Goal: Task Accomplishment & Management: Complete application form

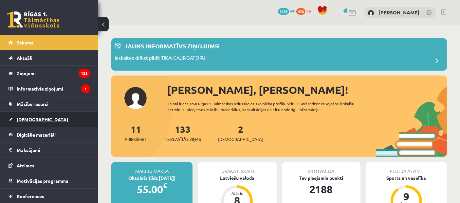
click at [23, 118] on span "[DEMOGRAPHIC_DATA]" at bounding box center [42, 119] width 51 height 6
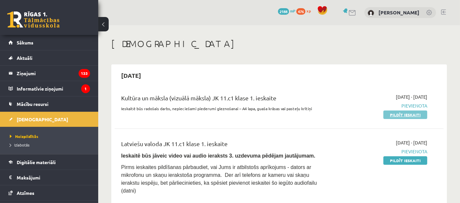
drag, startPoint x: 406, startPoint y: 116, endPoint x: 266, endPoint y: 28, distance: 165.0
click at [406, 116] on link "Pildīt ieskaiti" at bounding box center [405, 115] width 44 height 9
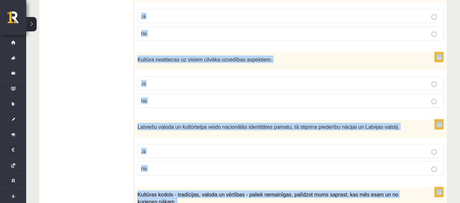
scroll to position [976, 0]
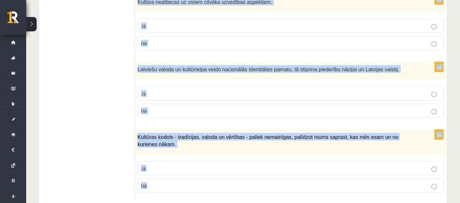
drag, startPoint x: 139, startPoint y: 68, endPoint x: 260, endPoint y: 212, distance: 188.3
copy form "Atzīmē vai apgalvojumi ir patiesi! 2p Nācijas tapšana nav kulturāls, nav vēstur…"
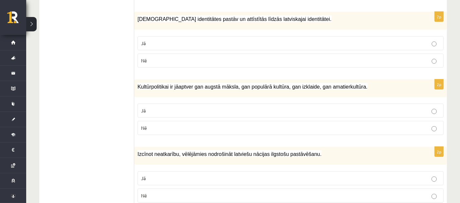
click at [123, 104] on ul "1. uzdevums 2. uzdevums 3. uzdevums 4. uzdevums 5. uzdevums" at bounding box center [90, 172] width 88 height 1047
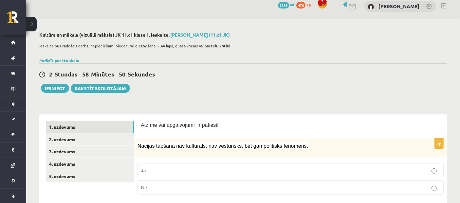
scroll to position [0, 0]
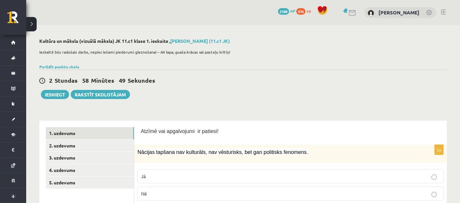
click at [199, 188] on label "Nē" at bounding box center [290, 194] width 306 height 14
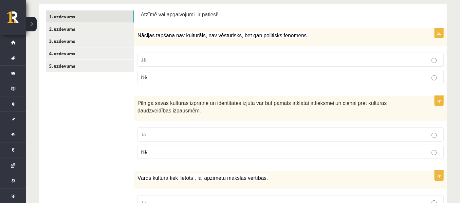
scroll to position [121, 0]
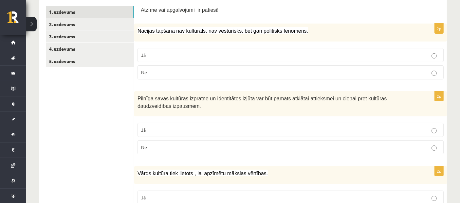
click at [185, 132] on p "Jā" at bounding box center [290, 130] width 299 height 7
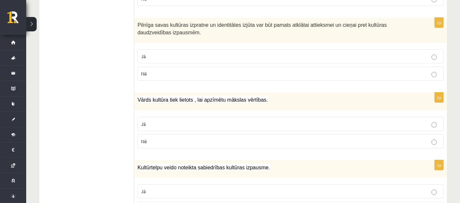
scroll to position [203, 0]
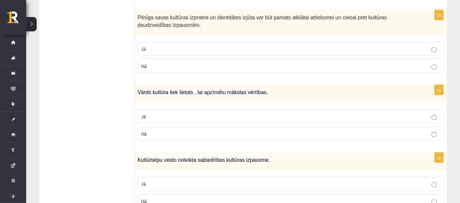
click at [169, 135] on p "Nē" at bounding box center [290, 134] width 299 height 7
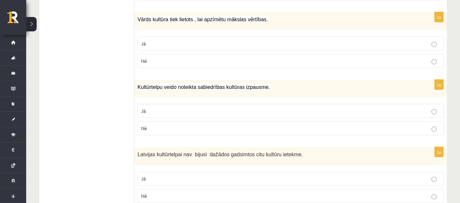
scroll to position [282, 0]
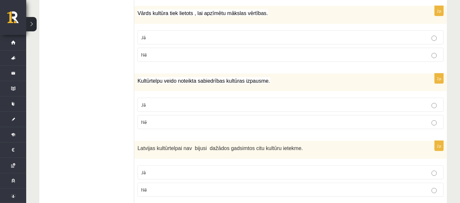
click at [165, 104] on p "Jā" at bounding box center [290, 104] width 299 height 7
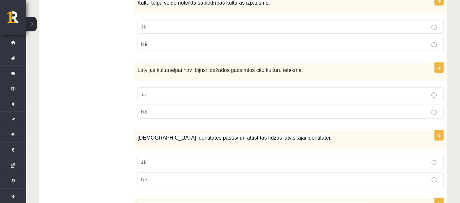
scroll to position [363, 0]
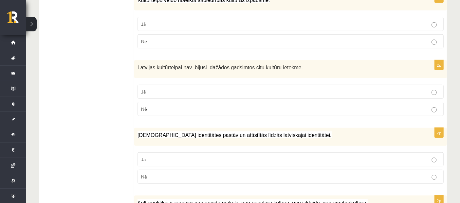
click at [165, 103] on label "Nē" at bounding box center [290, 109] width 306 height 14
click at [169, 156] on p "Jā" at bounding box center [290, 159] width 299 height 7
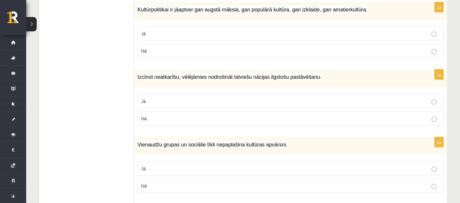
scroll to position [555, 0]
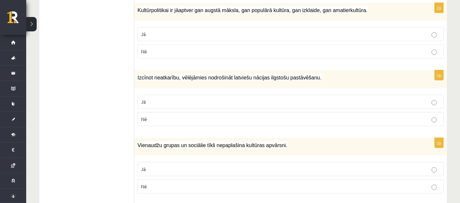
click at [152, 36] on label "Jā" at bounding box center [290, 34] width 306 height 14
click at [159, 100] on p "Jā" at bounding box center [290, 101] width 299 height 7
click at [162, 187] on label "Nē" at bounding box center [290, 187] width 306 height 14
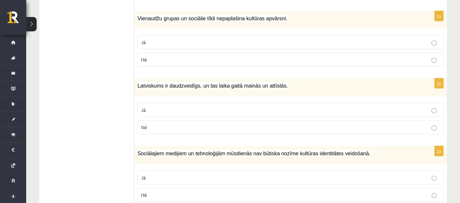
scroll to position [688, 0]
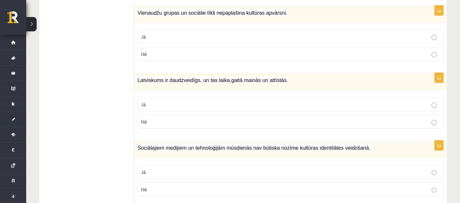
click at [156, 104] on label "Jā" at bounding box center [290, 105] width 306 height 14
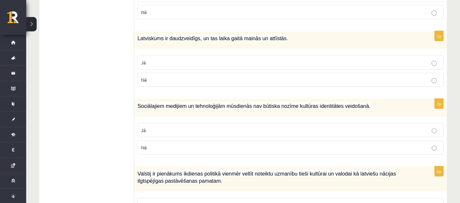
scroll to position [762, 0]
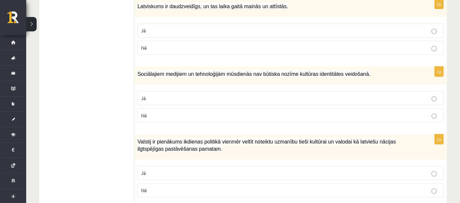
click at [141, 113] on span "Nē" at bounding box center [144, 116] width 6 height 6
click at [167, 175] on fieldset "Jā Nē" at bounding box center [290, 181] width 306 height 37
click at [162, 170] on p "Jā" at bounding box center [290, 173] width 299 height 7
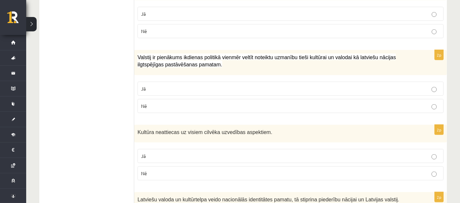
scroll to position [869, 0]
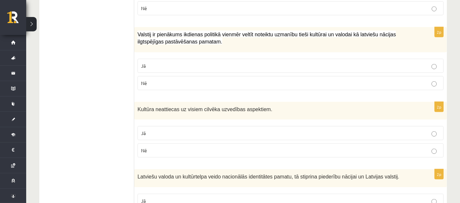
click at [156, 147] on p "Nē" at bounding box center [290, 150] width 299 height 7
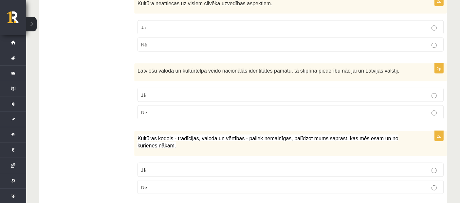
scroll to position [976, 0]
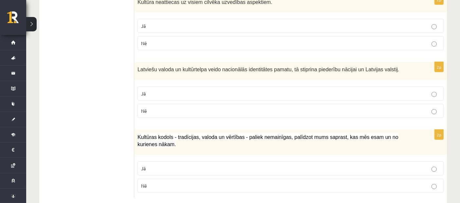
click at [154, 90] on p "Jā" at bounding box center [290, 93] width 299 height 7
click at [162, 162] on fieldset "Jā Nē" at bounding box center [290, 176] width 306 height 37
click at [158, 165] on p "Jā" at bounding box center [290, 168] width 299 height 7
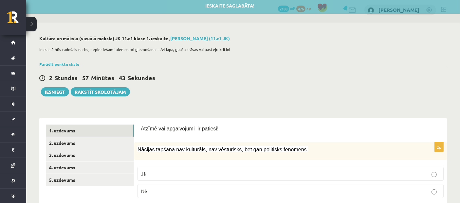
scroll to position [0, 0]
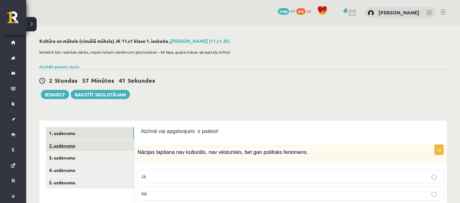
click at [94, 145] on link "2. uzdevums" at bounding box center [90, 146] width 88 height 12
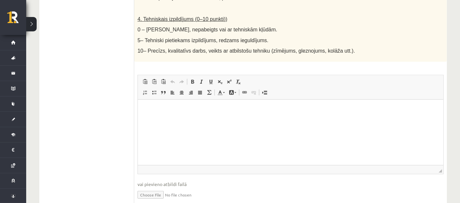
scroll to position [401, 0]
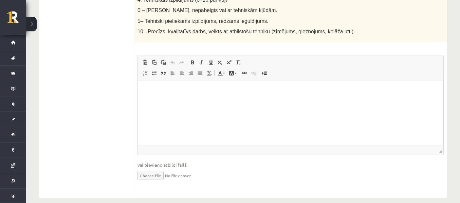
click at [154, 169] on input "file" at bounding box center [290, 175] width 306 height 13
type input "**********"
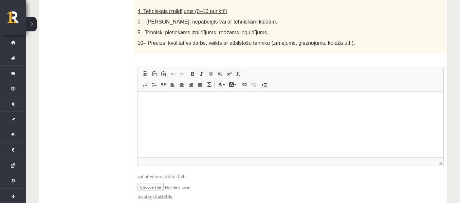
scroll to position [390, 0]
click at [147, 108] on html at bounding box center [289, 101] width 305 height 20
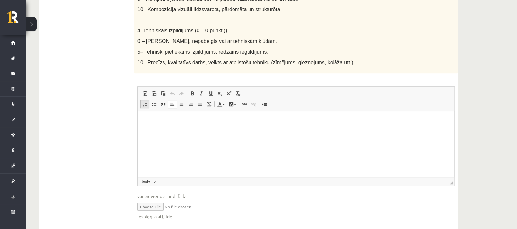
scroll to position [370, 0]
click at [155, 122] on p "**********" at bounding box center [296, 120] width 304 height 7
click at [199, 116] on html "**********" at bounding box center [296, 121] width 317 height 20
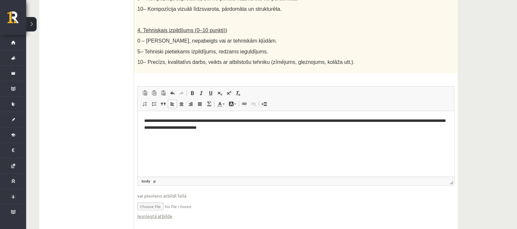
click at [216, 130] on p "**********" at bounding box center [296, 124] width 304 height 14
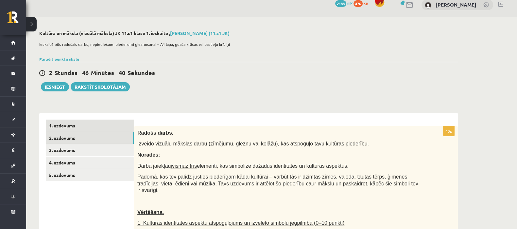
scroll to position [0, 0]
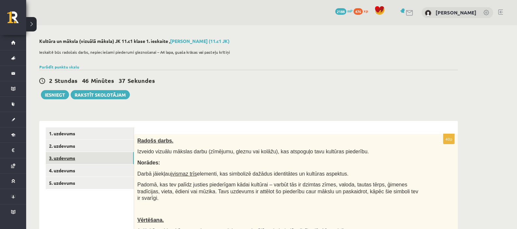
click at [97, 161] on link "3. uzdevums" at bounding box center [90, 158] width 88 height 12
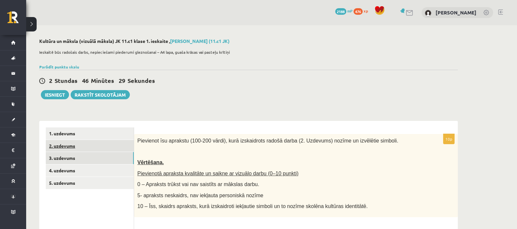
click at [61, 142] on link "2. uzdevums" at bounding box center [90, 146] width 88 height 12
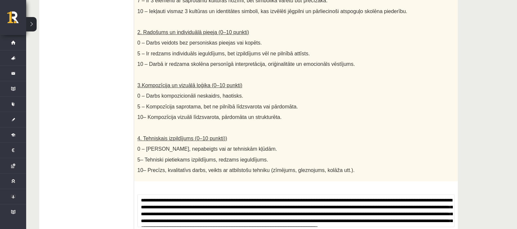
scroll to position [263, 0]
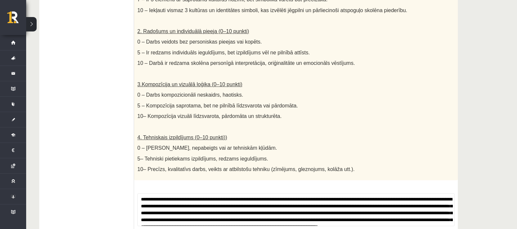
click at [295, 113] on p "10– Kompozīcija vizuāli līdzsvarota, pārdomāta un strukturēta." at bounding box center [279, 116] width 285 height 7
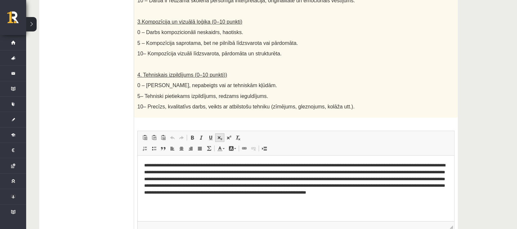
scroll to position [328, 0]
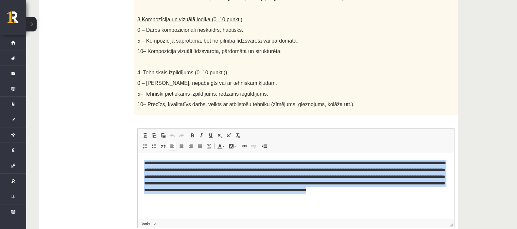
drag, startPoint x: 141, startPoint y: 162, endPoint x: 227, endPoint y: 219, distance: 103.0
click at [227, 203] on html "**********" at bounding box center [296, 180] width 317 height 54
copy p "**********"
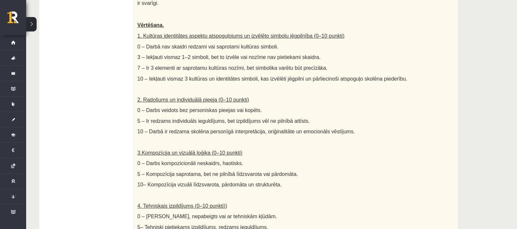
scroll to position [137, 0]
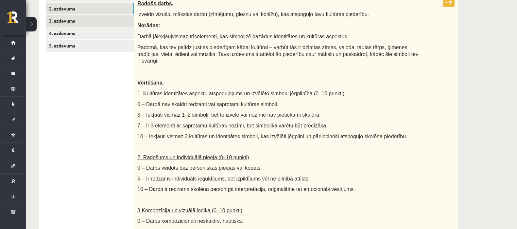
click at [93, 19] on link "3. uzdevums" at bounding box center [90, 21] width 88 height 12
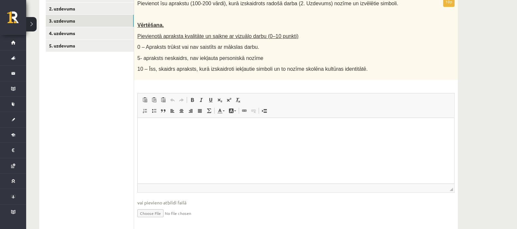
scroll to position [0, 0]
click at [145, 137] on html at bounding box center [296, 127] width 317 height 20
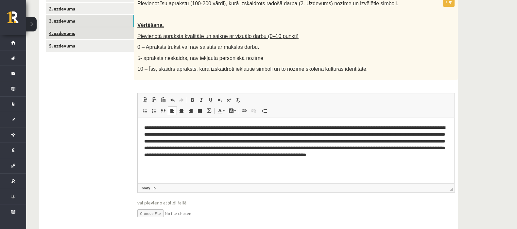
click at [108, 35] on link "4. uzdevums" at bounding box center [90, 33] width 88 height 12
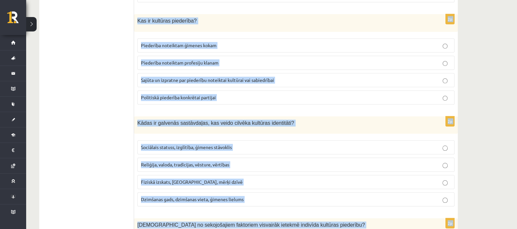
scroll to position [934, 0]
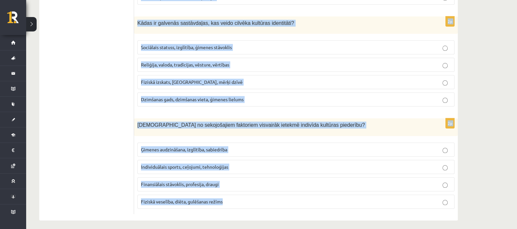
drag, startPoint x: 138, startPoint y: 24, endPoint x: 329, endPoint y: 244, distance: 290.9
copy form "Kādu lomu spēlē izglītība kultūras identitātes veidošanā? Izglītība nav saistīt…"
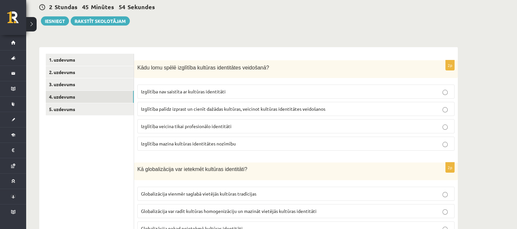
scroll to position [75, 0]
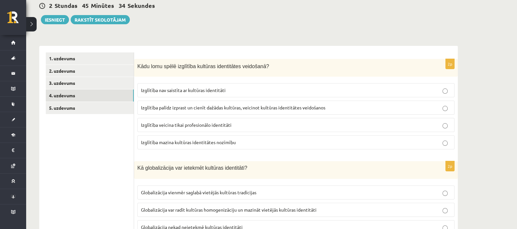
click at [186, 108] on span "Izglītība palīdz izprast un cienīt dažādas kultūras, veicinot kultūras identitā…" at bounding box center [233, 107] width 185 height 6
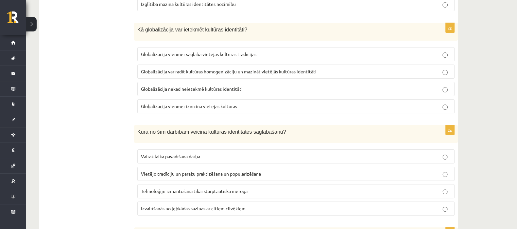
scroll to position [213, 0]
click at [171, 66] on label "Globalizācija var radīt kultūras homogenizāciju un mazināt vietējās kultūras id…" at bounding box center [295, 71] width 317 height 14
click at [149, 171] on span "Vietējo tradīciju un paražu praktizēšana un popularizēšana" at bounding box center [201, 173] width 120 height 6
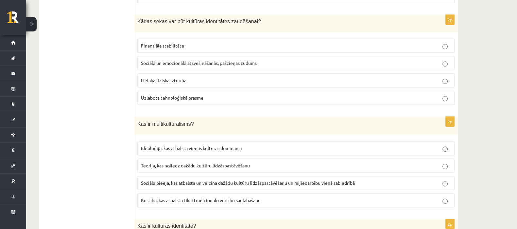
scroll to position [425, 0]
click at [161, 60] on span "Sociālā un emocionālā atsvešināšanās, pašcieņas zudums" at bounding box center [199, 63] width 116 height 6
click at [151, 190] on fieldset "Ideoloģija, kas atbalsta vienas kultūras dominanci Teorija, kas noliedz dažādu …" at bounding box center [295, 173] width 317 height 71
click at [149, 188] on fieldset "Ideoloģija, kas atbalsta vienas kultūras dominanci Teorija, kas noliedz dažādu …" at bounding box center [295, 173] width 317 height 71
click at [148, 187] on label "Sociāla pieeja, kas atbalsta un veicina dažādu kultūru līdzāspastāvēšanu un mij…" at bounding box center [295, 183] width 317 height 14
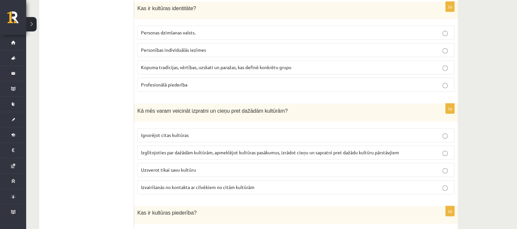
scroll to position [643, 0]
click at [143, 65] on span "Kopuma tradīcijas, vērtības, uzskati un paražas, kas definē konkrētu grupu" at bounding box center [216, 67] width 151 height 6
click at [147, 149] on span "Izglītojoties par dažādām kultūrām, apmeklējot kultūras pasākumus, izrādot cieņ…" at bounding box center [270, 152] width 258 height 6
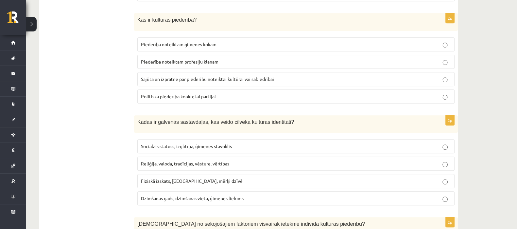
scroll to position [839, 0]
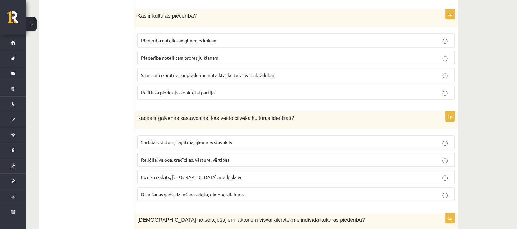
click at [147, 72] on span "Sajūta un izpratne par piederību noteiktai kultūrai vai sabiedrībai" at bounding box center [207, 75] width 133 height 6
click at [146, 156] on span "Reliģija, valoda, tradīcijas, vēsture, vērtības" at bounding box center [185, 159] width 88 height 6
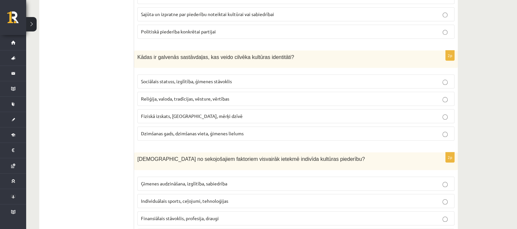
scroll to position [934, 0]
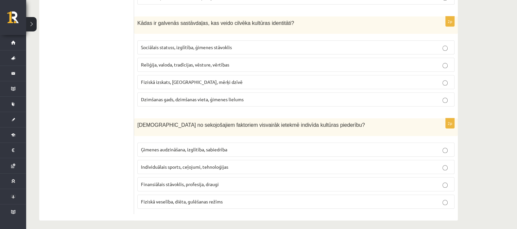
click at [164, 146] on span "Ģimenes audzināšana, izglītība, sabiedrība" at bounding box center [184, 149] width 86 height 6
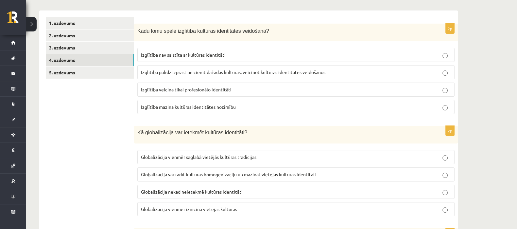
scroll to position [111, 0]
click at [96, 69] on link "5. uzdevums" at bounding box center [90, 72] width 88 height 12
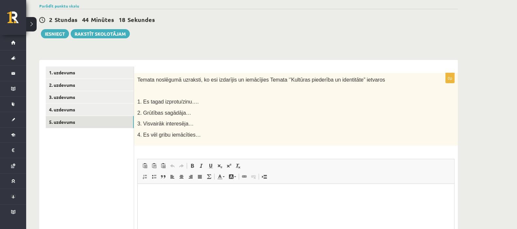
scroll to position [50, 0]
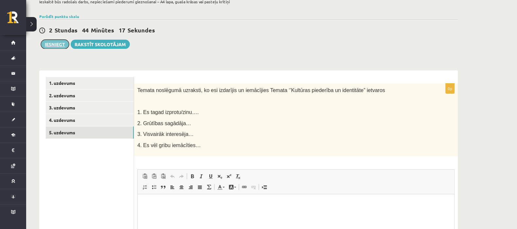
click at [65, 48] on button "Iesniegt" at bounding box center [55, 44] width 28 height 9
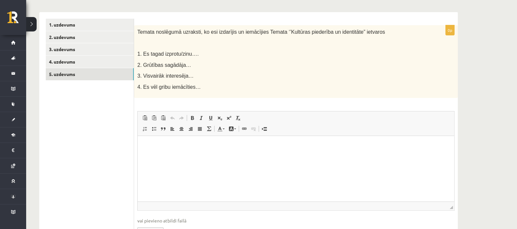
scroll to position [131, 0]
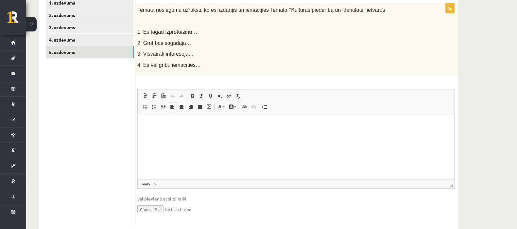
click at [180, 128] on html at bounding box center [296, 124] width 317 height 20
click at [180, 128] on html "**********" at bounding box center [296, 124] width 317 height 20
click at [201, 121] on p "**********" at bounding box center [296, 123] width 304 height 7
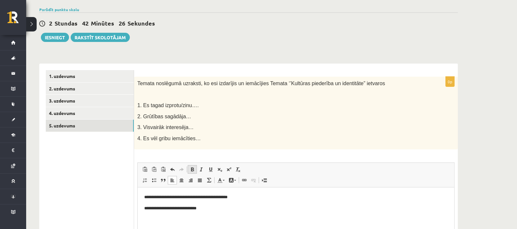
scroll to position [47, 0]
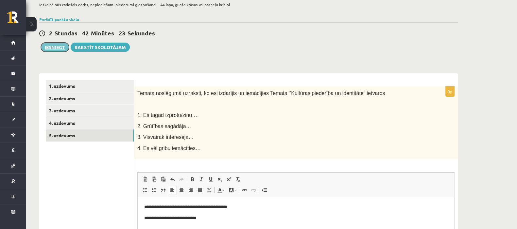
click at [64, 47] on button "Iesniegt" at bounding box center [55, 47] width 28 height 9
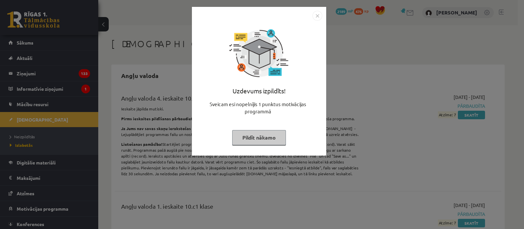
click at [316, 18] on img "Close" at bounding box center [317, 16] width 10 height 10
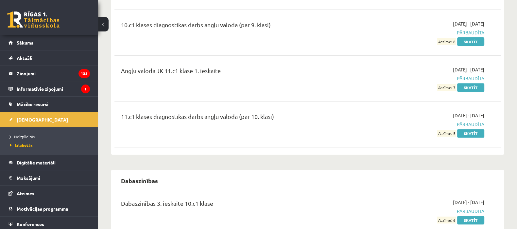
scroll to position [319, 0]
click at [35, 190] on link "Atzīmes" at bounding box center [49, 193] width 81 height 15
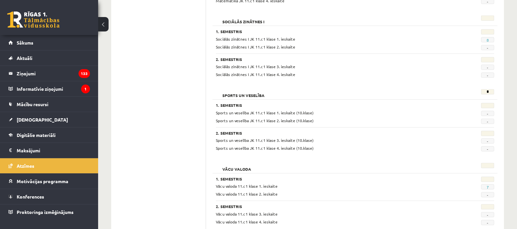
scroll to position [645, 0]
